Goal: Contribute content: Add original content to the website for others to see

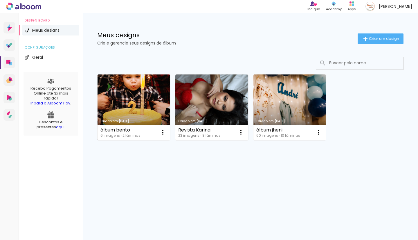
click at [142, 106] on link "Criado em [DATE]" at bounding box center [134, 107] width 73 height 66
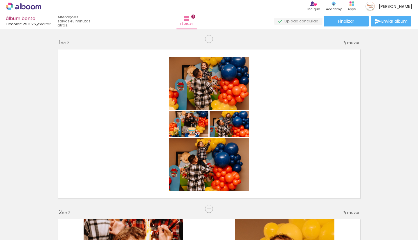
click at [0, 238] on div "Biblioteca 6 fotos Todas as fotos Não utilizadas Adicionar Fotos" at bounding box center [0, 221] width 0 height 36
click at [15, 233] on span "Adicionar Fotos" at bounding box center [20, 232] width 17 height 6
click at [0, 0] on input "file" at bounding box center [0, 0] width 0 height 0
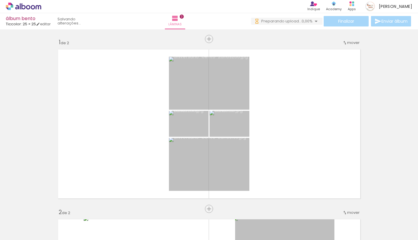
click at [58, 217] on div at bounding box center [57, 220] width 19 height 29
click at [48, 211] on iron-icon at bounding box center [45, 208] width 6 height 6
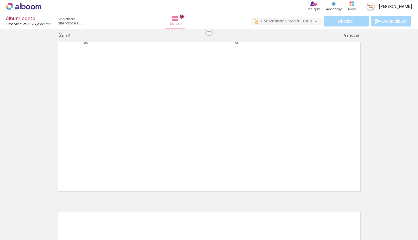
click at [81, 208] on iron-icon at bounding box center [78, 208] width 6 height 6
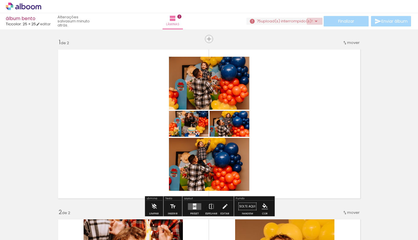
click at [314, 21] on iron-icon at bounding box center [316, 21] width 7 height 7
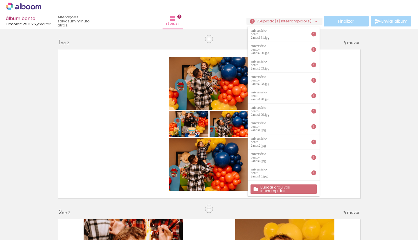
click at [0, 0] on slot "Buscar arquivos interrompidos" at bounding box center [0, 0] width 0 height 0
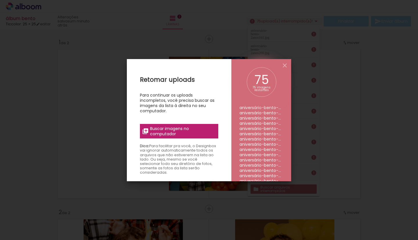
click at [179, 130] on span "Buscar imagens no computador" at bounding box center [182, 131] width 65 height 10
click at [0, 0] on input "file" at bounding box center [0, 0] width 0 height 0
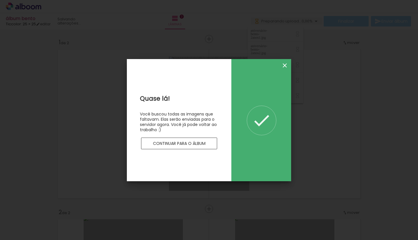
click at [282, 65] on iron-icon at bounding box center [284, 65] width 7 height 7
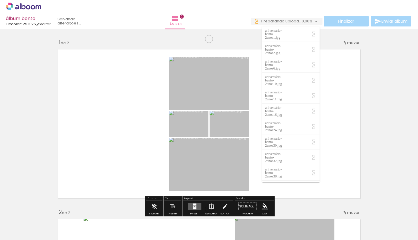
scroll to position [0, 0]
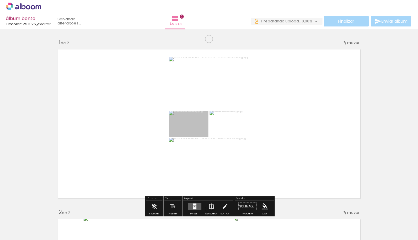
scroll to position [0, 0]
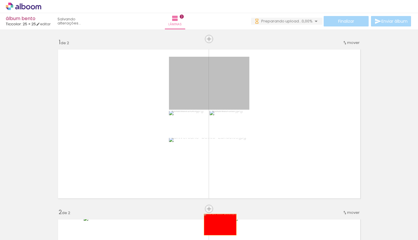
drag, startPoint x: 224, startPoint y: 93, endPoint x: 220, endPoint y: 224, distance: 130.7
click at [220, 224] on quentale-workspace at bounding box center [209, 120] width 418 height 240
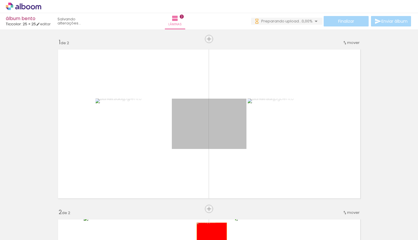
drag, startPoint x: 215, startPoint y: 131, endPoint x: 211, endPoint y: 233, distance: 102.9
click at [211, 233] on quentale-workspace at bounding box center [209, 120] width 418 height 240
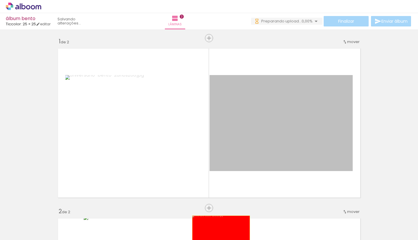
drag, startPoint x: 235, startPoint y: 136, endPoint x: 220, endPoint y: 236, distance: 101.6
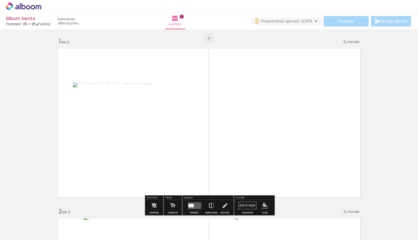
scroll to position [2, 0]
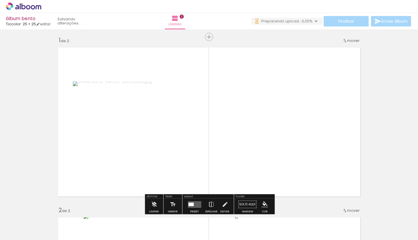
drag, startPoint x: 193, startPoint y: 145, endPoint x: 197, endPoint y: 222, distance: 76.4
click at [197, 222] on quentale-workspace at bounding box center [209, 120] width 418 height 240
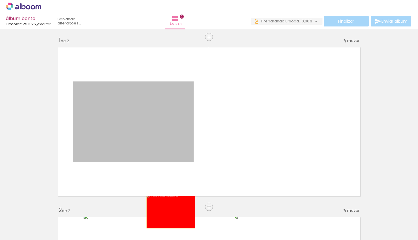
drag, startPoint x: 170, startPoint y: 133, endPoint x: 170, endPoint y: 224, distance: 90.3
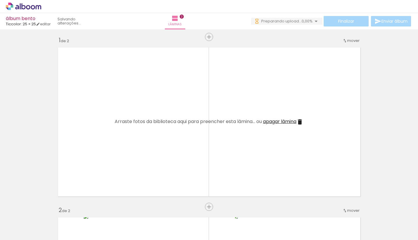
click at [281, 123] on span "apagar lâmina" at bounding box center [279, 121] width 33 height 7
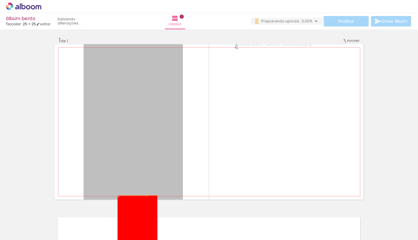
drag, startPoint x: 138, startPoint y: 145, endPoint x: 134, endPoint y: 230, distance: 85.4
click at [134, 230] on quentale-workspace at bounding box center [209, 120] width 418 height 240
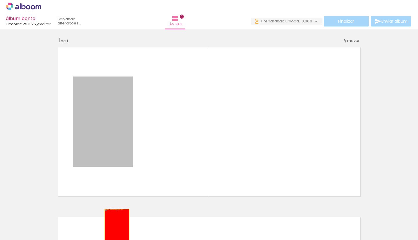
drag, startPoint x: 102, startPoint y: 153, endPoint x: 118, endPoint y: 234, distance: 82.6
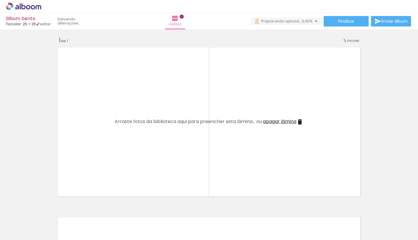
click at [47, 208] on iron-icon at bounding box center [45, 208] width 6 height 6
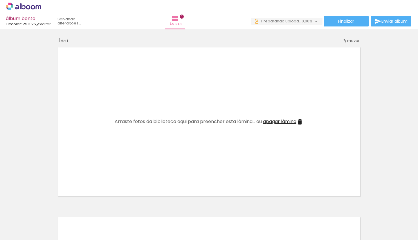
click at [47, 208] on iron-icon at bounding box center [45, 208] width 6 height 6
click at [16, 232] on span "Adicionar Fotos" at bounding box center [20, 232] width 17 height 6
click at [0, 0] on input "file" at bounding box center [0, 0] width 0 height 0
click at [23, 235] on span "Adicionar Fotos" at bounding box center [20, 232] width 17 height 6
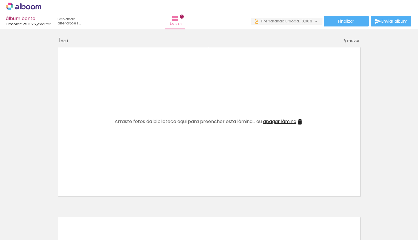
click at [0, 0] on input "file" at bounding box center [0, 0] width 0 height 0
click at [17, 234] on span "Adicionar Fotos" at bounding box center [20, 232] width 17 height 6
click at [0, 0] on input "file" at bounding box center [0, 0] width 0 height 0
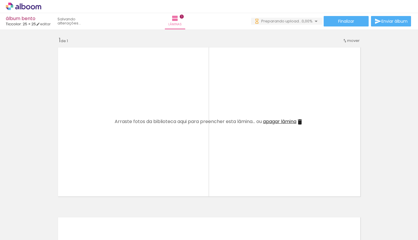
click at [23, 227] on div "Biblioteca 74 fotos Todas as fotos Não utilizadas Adicionar Fotos" at bounding box center [18, 221] width 36 height 29
click at [24, 232] on span "Adicionar Fotos" at bounding box center [20, 232] width 17 height 6
click at [0, 0] on input "file" at bounding box center [0, 0] width 0 height 0
drag, startPoint x: 61, startPoint y: 223, endPoint x: 68, endPoint y: 224, distance: 7.6
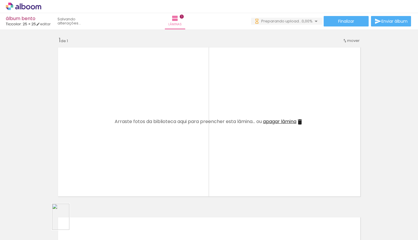
click at [68, 224] on div at bounding box center [57, 220] width 19 height 29
drag, startPoint x: 95, startPoint y: 221, endPoint x: 90, endPoint y: 222, distance: 5.3
click at [90, 222] on div at bounding box center [90, 220] width 29 height 19
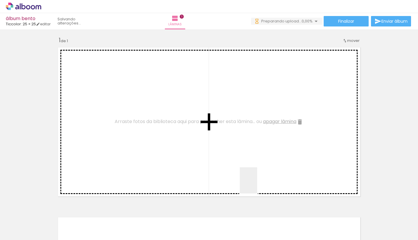
drag, startPoint x: 257, startPoint y: 228, endPoint x: 254, endPoint y: 160, distance: 67.7
click at [254, 160] on quentale-workspace at bounding box center [209, 120] width 418 height 240
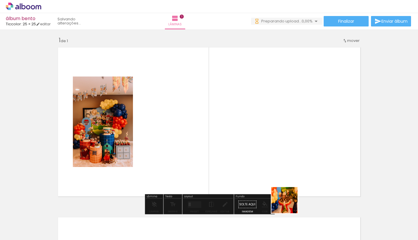
drag, startPoint x: 289, startPoint y: 218, endPoint x: 286, endPoint y: 172, distance: 46.3
click at [286, 172] on quentale-workspace at bounding box center [209, 120] width 418 height 240
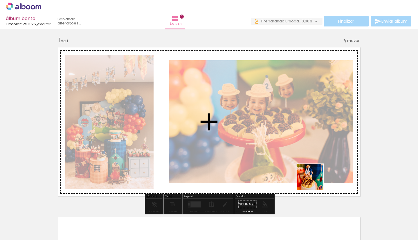
drag, startPoint x: 324, startPoint y: 222, endPoint x: 313, endPoint y: 176, distance: 46.9
click at [313, 176] on quentale-workspace at bounding box center [209, 120] width 418 height 240
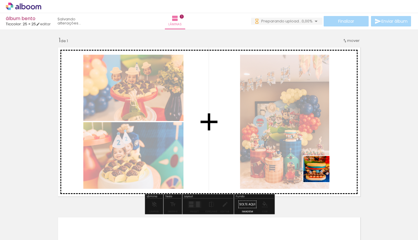
drag, startPoint x: 355, startPoint y: 219, endPoint x: 319, endPoint y: 171, distance: 59.4
click at [319, 171] on quentale-workspace at bounding box center [209, 120] width 418 height 240
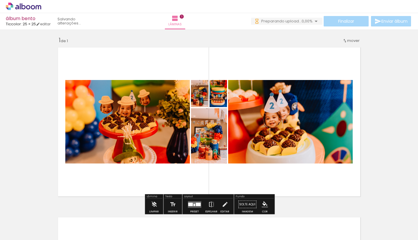
drag, startPoint x: 369, startPoint y: 203, endPoint x: 294, endPoint y: 159, distance: 87.4
click at [294, 159] on quentale-workspace at bounding box center [209, 120] width 418 height 240
click at [193, 201] on quentale-layouter at bounding box center [194, 204] width 13 height 7
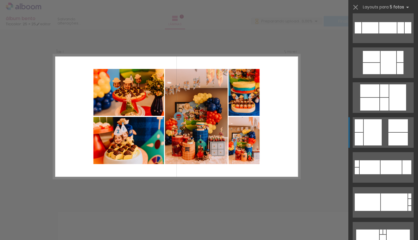
scroll to position [111, 0]
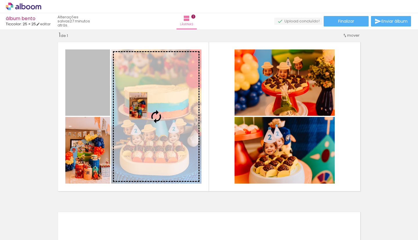
drag, startPoint x: 85, startPoint y: 89, endPoint x: 139, endPoint y: 106, distance: 56.6
click at [0, 0] on slot at bounding box center [0, 0] width 0 height 0
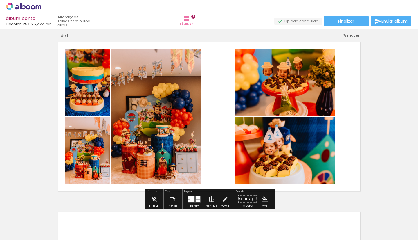
click at [38, 132] on div "Inserir lâmina 1 de 1" at bounding box center [209, 193] width 418 height 339
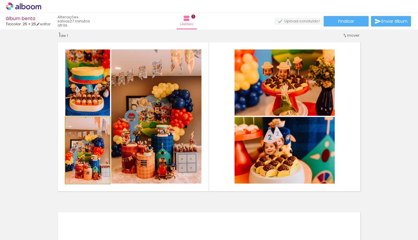
drag, startPoint x: 81, startPoint y: 164, endPoint x: 88, endPoint y: 168, distance: 7.7
click at [88, 168] on div at bounding box center [87, 150] width 45 height 67
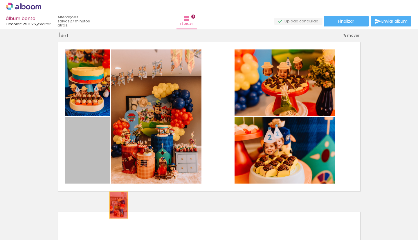
drag, startPoint x: 98, startPoint y: 169, endPoint x: 127, endPoint y: 224, distance: 61.8
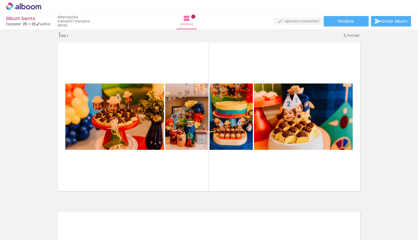
click at [81, 208] on iron-icon at bounding box center [78, 208] width 6 height 6
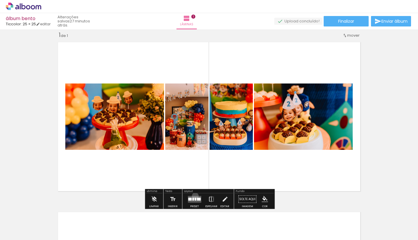
click at [194, 195] on quentale-layouter at bounding box center [194, 198] width 13 height 7
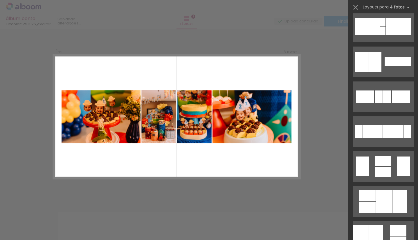
scroll to position [0, 0]
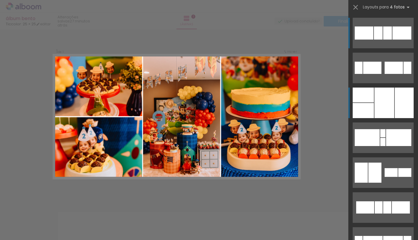
click at [388, 109] on div at bounding box center [385, 102] width 20 height 30
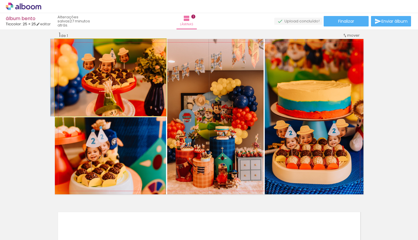
drag, startPoint x: 118, startPoint y: 94, endPoint x: 106, endPoint y: 94, distance: 11.9
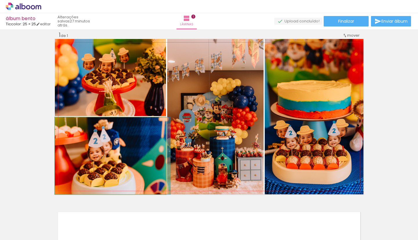
drag, startPoint x: 125, startPoint y: 135, endPoint x: 140, endPoint y: 133, distance: 15.2
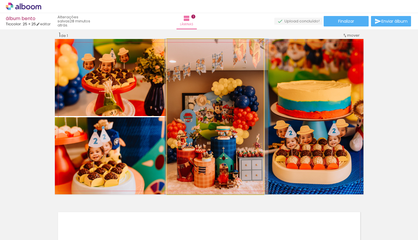
drag, startPoint x: 228, startPoint y: 148, endPoint x: 229, endPoint y: 137, distance: 11.7
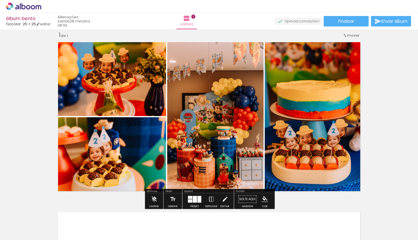
click at [372, 115] on div "Inserir lâmina 1 de 1" at bounding box center [209, 193] width 418 height 339
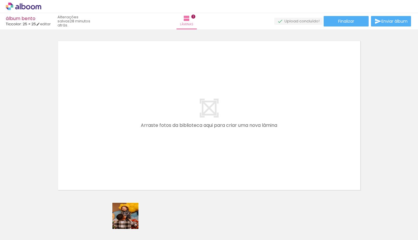
drag, startPoint x: 130, startPoint y: 221, endPoint x: 137, endPoint y: 158, distance: 64.0
click at [137, 158] on quentale-workspace at bounding box center [209, 120] width 418 height 240
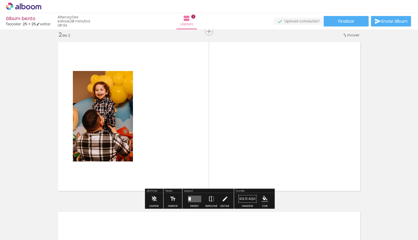
scroll to position [177, 0]
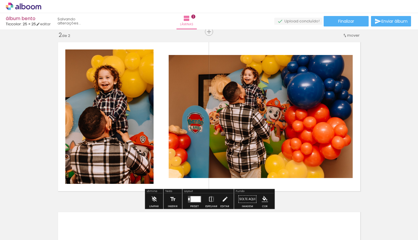
drag, startPoint x: 94, startPoint y: 221, endPoint x: 155, endPoint y: 159, distance: 87.7
click at [155, 159] on quentale-workspace at bounding box center [209, 120] width 418 height 240
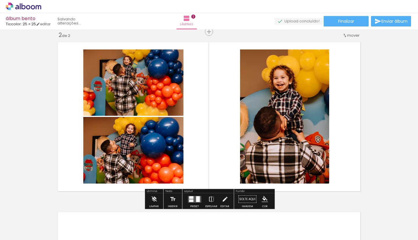
drag, startPoint x: 194, startPoint y: 219, endPoint x: 194, endPoint y: 158, distance: 60.7
click at [194, 158] on quentale-workspace at bounding box center [209, 120] width 418 height 240
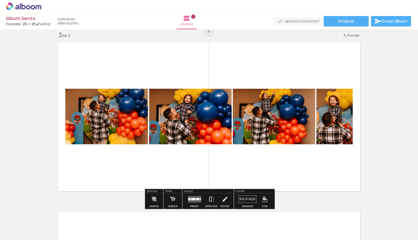
drag, startPoint x: 226, startPoint y: 201, endPoint x: 224, endPoint y: 152, distance: 49.7
click at [224, 152] on quentale-workspace at bounding box center [209, 120] width 418 height 240
click at [194, 200] on div at bounding box center [193, 198] width 5 height 2
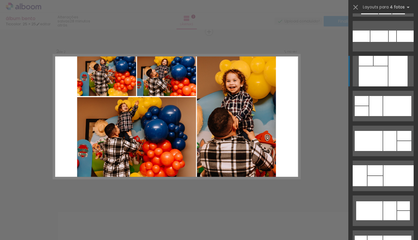
scroll to position [1366, 0]
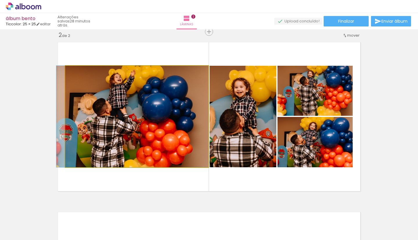
drag, startPoint x: 153, startPoint y: 132, endPoint x: 150, endPoint y: 133, distance: 3.1
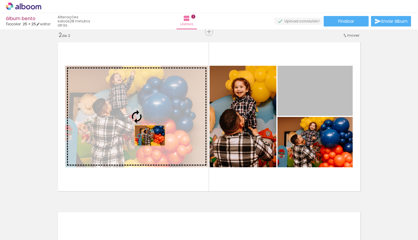
drag, startPoint x: 300, startPoint y: 104, endPoint x: 142, endPoint y: 136, distance: 161.2
click at [0, 0] on slot at bounding box center [0, 0] width 0 height 0
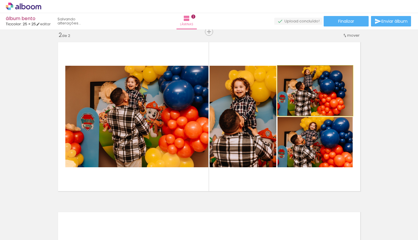
drag, startPoint x: 318, startPoint y: 97, endPoint x: 318, endPoint y: 101, distance: 4.1
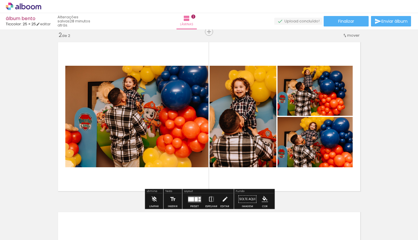
click at [379, 116] on div "Inserir lâmina 1 de 2 Inserir lâmina 2 de 2" at bounding box center [209, 109] width 418 height 509
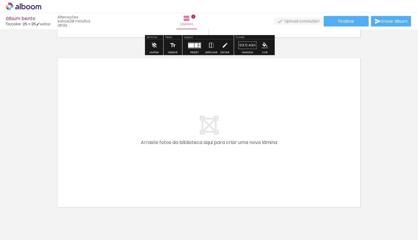
scroll to position [332, 0]
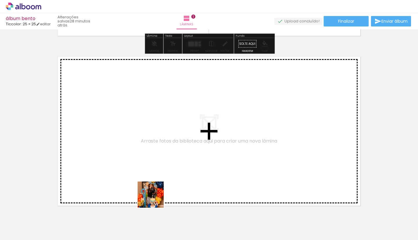
drag, startPoint x: 154, startPoint y: 227, endPoint x: 156, endPoint y: 164, distance: 63.3
click at [156, 164] on quentale-workspace at bounding box center [209, 120] width 418 height 240
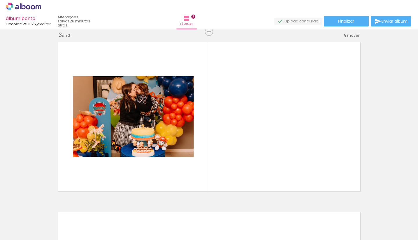
scroll to position [0, 1067]
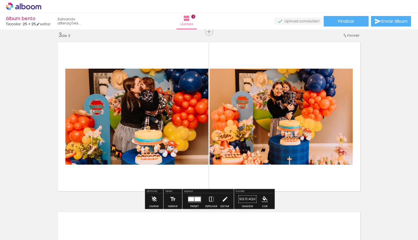
drag, startPoint x: 199, startPoint y: 221, endPoint x: 217, endPoint y: 161, distance: 63.3
click at [217, 161] on quentale-workspace at bounding box center [209, 120] width 418 height 240
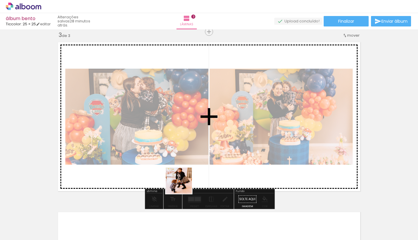
drag, startPoint x: 168, startPoint y: 218, endPoint x: 206, endPoint y: 156, distance: 72.8
click at [206, 156] on quentale-workspace at bounding box center [209, 120] width 418 height 240
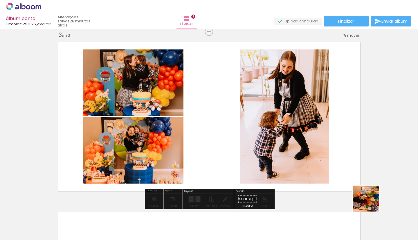
drag, startPoint x: 396, startPoint y: 224, endPoint x: 313, endPoint y: 157, distance: 106.7
click at [313, 157] on quentale-workspace at bounding box center [209, 120] width 418 height 240
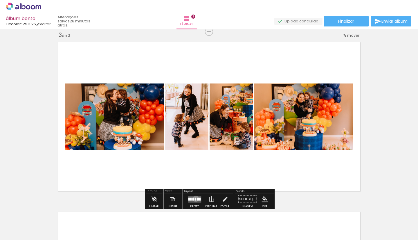
click at [195, 198] on div at bounding box center [196, 198] width 2 height 3
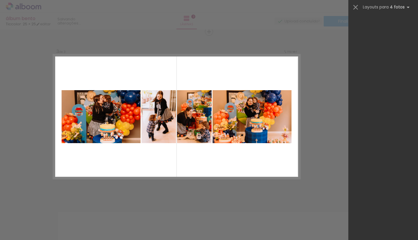
scroll to position [0, 0]
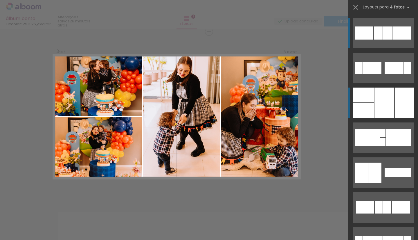
click at [386, 108] on div at bounding box center [385, 102] width 20 height 30
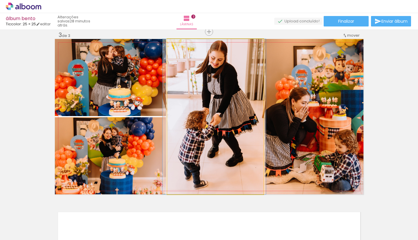
drag, startPoint x: 225, startPoint y: 105, endPoint x: 223, endPoint y: 115, distance: 10.4
click at [223, 115] on div at bounding box center [214, 116] width 103 height 155
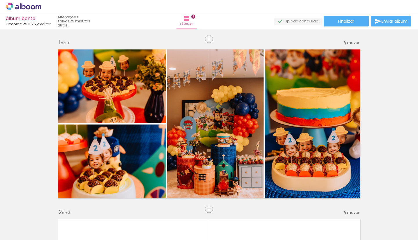
scroll to position [0, 1162]
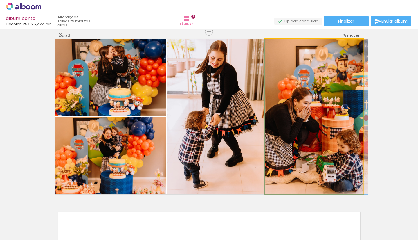
drag, startPoint x: 322, startPoint y: 119, endPoint x: 326, endPoint y: 119, distance: 4.7
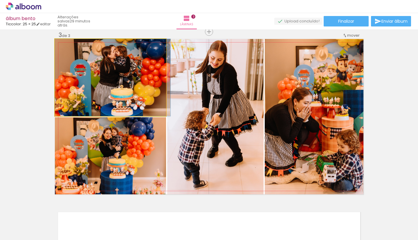
drag, startPoint x: 134, startPoint y: 89, endPoint x: 144, endPoint y: 91, distance: 10.8
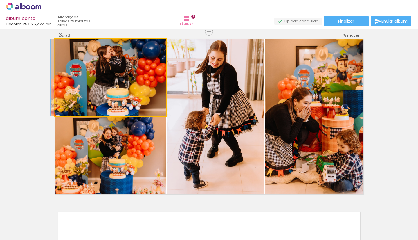
drag, startPoint x: 143, startPoint y: 91, endPoint x: 136, endPoint y: 91, distance: 7.3
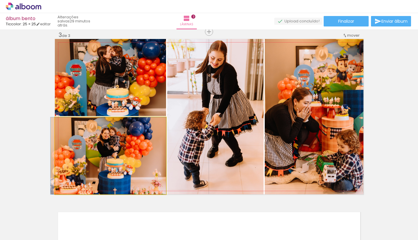
drag, startPoint x: 139, startPoint y: 162, endPoint x: 137, endPoint y: 159, distance: 3.8
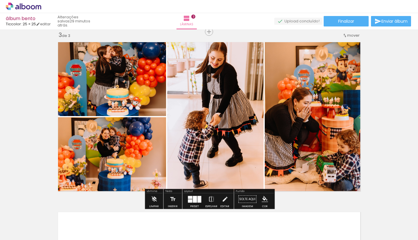
click at [374, 120] on div "Inserir lâmina 1 de 3 Inserir lâmina 2 de 3 Inserir lâmina 3 de 3" at bounding box center [209, 24] width 418 height 679
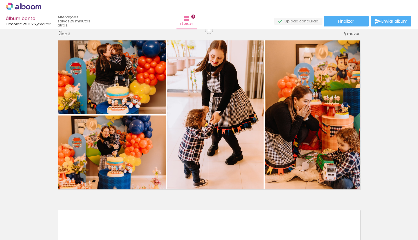
scroll to position [347, 0]
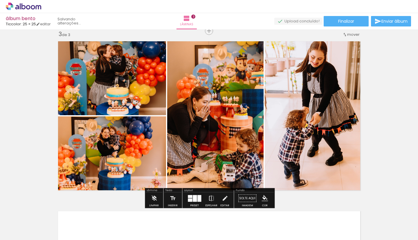
drag, startPoint x: 324, startPoint y: 124, endPoint x: 235, endPoint y: 124, distance: 89.1
click at [0, 0] on slot at bounding box center [0, 0] width 0 height 0
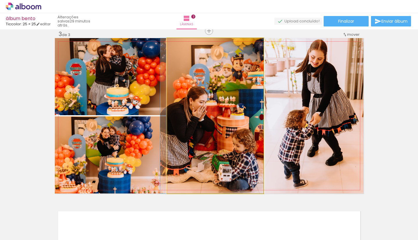
drag, startPoint x: 229, startPoint y: 121, endPoint x: 224, endPoint y: 121, distance: 4.9
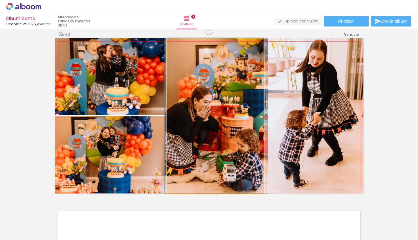
drag, startPoint x: 224, startPoint y: 121, endPoint x: 228, endPoint y: 121, distance: 3.8
click at [228, 121] on div at bounding box center [216, 115] width 103 height 155
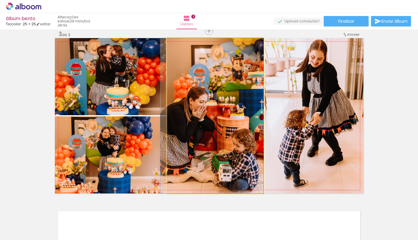
drag, startPoint x: 231, startPoint y: 127, endPoint x: 228, endPoint y: 127, distance: 3.8
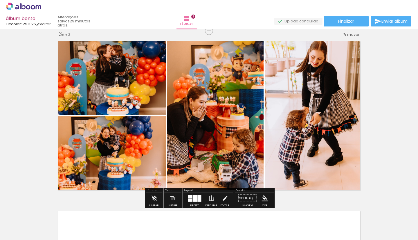
click at [379, 108] on div "Inserir lâmina 1 de 3 Inserir lâmina 2 de 3 Inserir lâmina 3 de 3" at bounding box center [209, 23] width 418 height 679
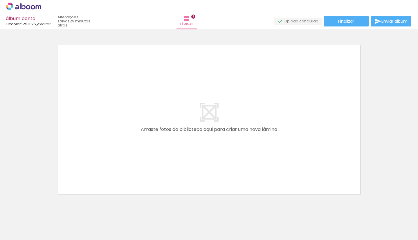
scroll to position [0, 762]
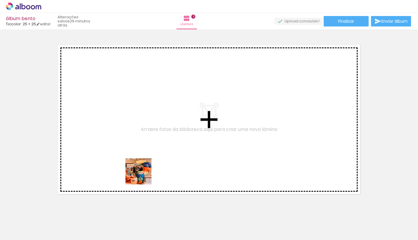
click at [143, 164] on quentale-workspace at bounding box center [209, 120] width 418 height 240
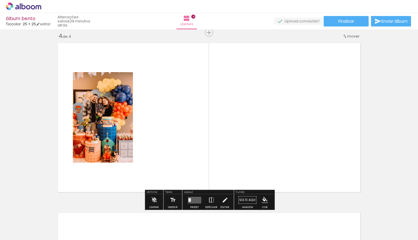
scroll to position [516, 0]
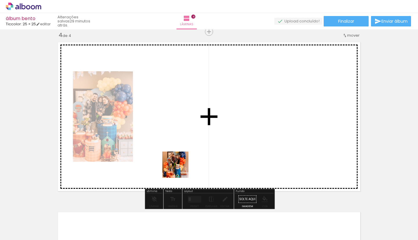
drag, startPoint x: 180, startPoint y: 218, endPoint x: 177, endPoint y: 159, distance: 59.6
click at [177, 159] on quentale-workspace at bounding box center [209, 120] width 418 height 240
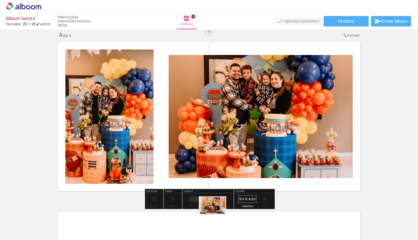
click at [215, 221] on div at bounding box center [206, 220] width 29 height 19
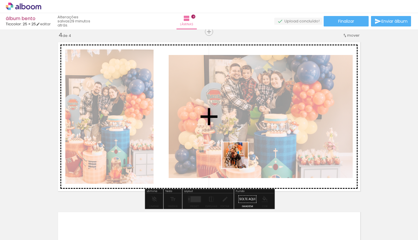
drag, startPoint x: 239, startPoint y: 224, endPoint x: 239, endPoint y: 159, distance: 64.7
click at [239, 159] on quentale-workspace at bounding box center [209, 120] width 418 height 240
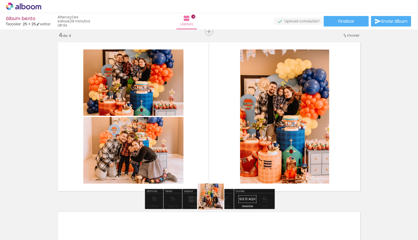
drag, startPoint x: 215, startPoint y: 220, endPoint x: 215, endPoint y: 167, distance: 52.8
click at [215, 167] on quentale-workspace at bounding box center [209, 120] width 418 height 240
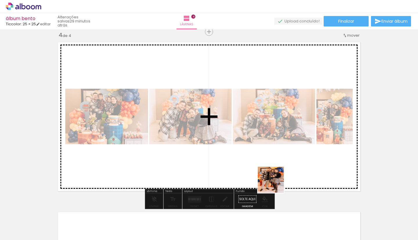
drag, startPoint x: 275, startPoint y: 222, endPoint x: 275, endPoint y: 170, distance: 51.7
click at [275, 170] on quentale-workspace at bounding box center [209, 120] width 418 height 240
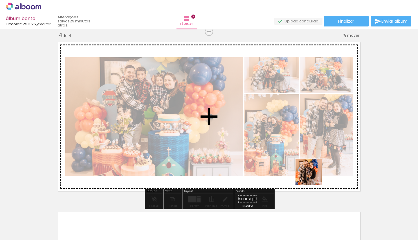
drag, startPoint x: 313, startPoint y: 218, endPoint x: 313, endPoint y: 167, distance: 51.4
click at [313, 167] on quentale-workspace at bounding box center [209, 120] width 418 height 240
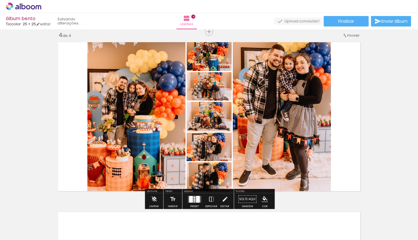
drag, startPoint x: 344, startPoint y: 226, endPoint x: 328, endPoint y: 163, distance: 65.1
click at [328, 163] on quentale-workspace at bounding box center [209, 120] width 418 height 240
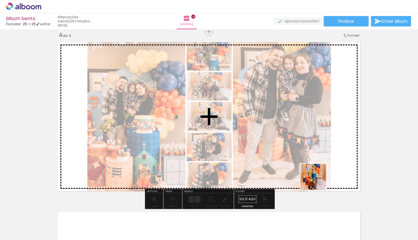
drag, startPoint x: 367, startPoint y: 218, endPoint x: 316, endPoint y: 180, distance: 63.4
click at [316, 180] on quentale-workspace at bounding box center [209, 120] width 418 height 240
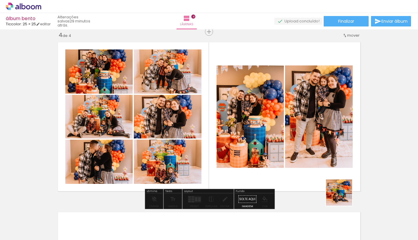
drag, startPoint x: 386, startPoint y: 220, endPoint x: 316, endPoint y: 186, distance: 78.4
click at [316, 186] on quentale-workspace at bounding box center [209, 120] width 418 height 240
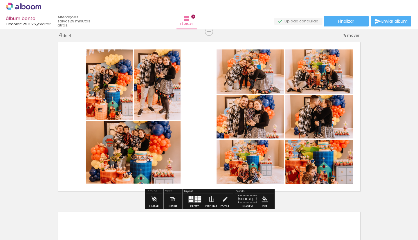
scroll to position [0, 931]
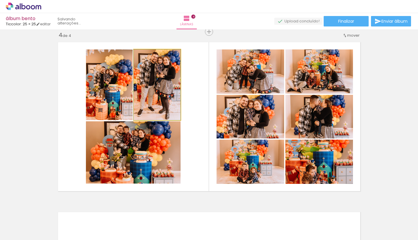
drag, startPoint x: 155, startPoint y: 93, endPoint x: 157, endPoint y: 96, distance: 3.0
click at [161, 98] on div at bounding box center [157, 84] width 47 height 71
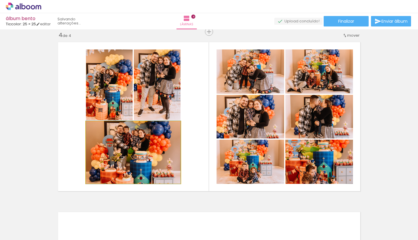
drag, startPoint x: 150, startPoint y: 138, endPoint x: 159, endPoint y: 140, distance: 9.7
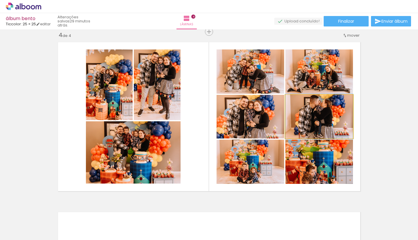
click at [320, 114] on div at bounding box center [319, 116] width 68 height 45
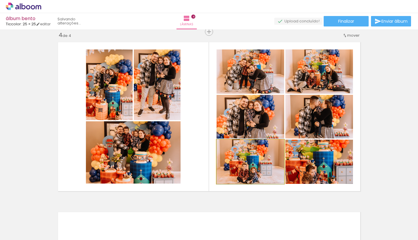
click at [261, 155] on div at bounding box center [251, 161] width 68 height 45
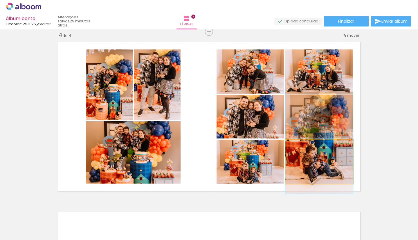
drag, startPoint x: 315, startPoint y: 168, endPoint x: 314, endPoint y: 149, distance: 19.0
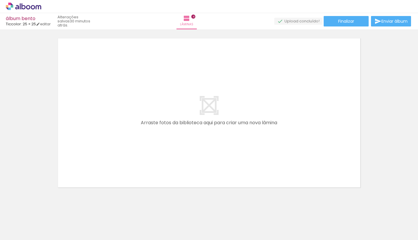
scroll to position [688, 0]
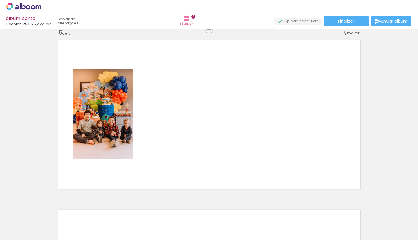
drag, startPoint x: 268, startPoint y: 216, endPoint x: 268, endPoint y: 168, distance: 48.2
click at [268, 168] on quentale-workspace at bounding box center [209, 120] width 418 height 240
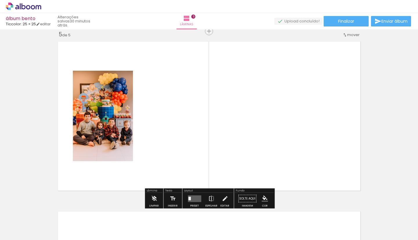
scroll to position [686, 0]
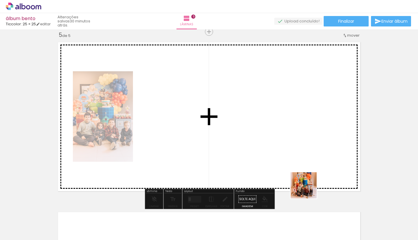
drag, startPoint x: 308, startPoint y: 224, endPoint x: 308, endPoint y: 166, distance: 57.8
click at [308, 166] on quentale-workspace at bounding box center [209, 120] width 418 height 240
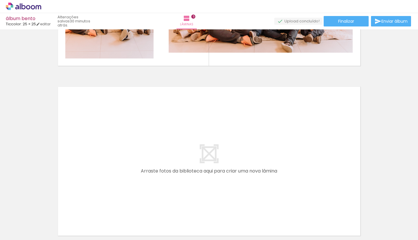
scroll to position [814, 0]
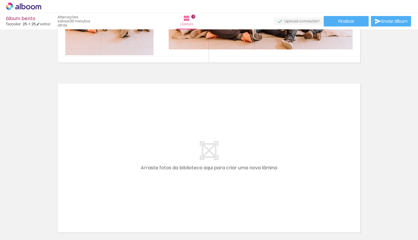
drag, startPoint x: 235, startPoint y: 217, endPoint x: 235, endPoint y: 162, distance: 54.3
click at [235, 162] on quentale-workspace at bounding box center [209, 120] width 418 height 240
